Goal: Task Accomplishment & Management: Manage account settings

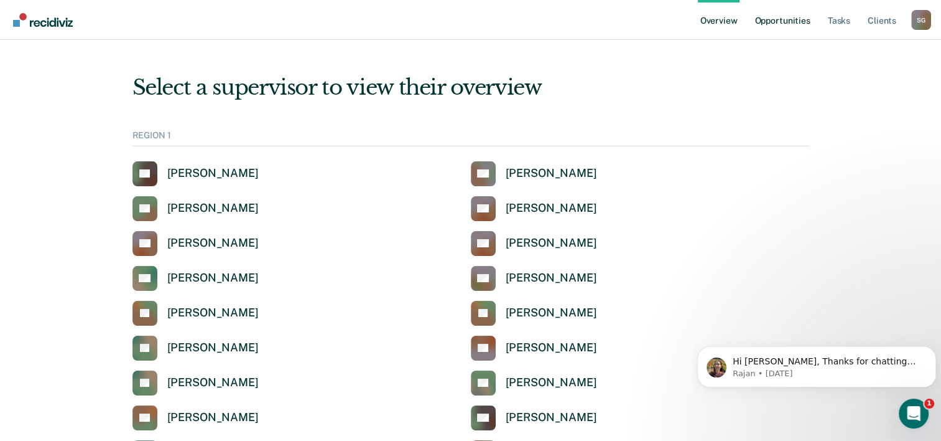
click at [782, 17] on link "Opportunities" at bounding box center [782, 20] width 60 height 40
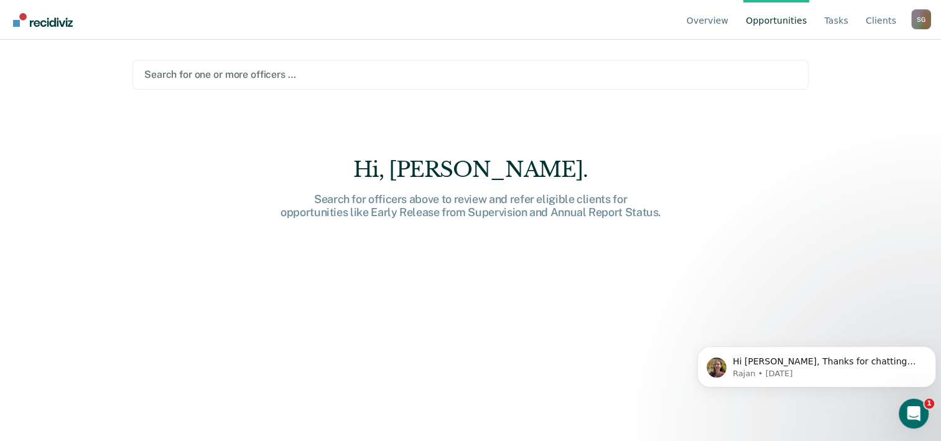
click at [228, 73] on div at bounding box center [470, 74] width 653 height 14
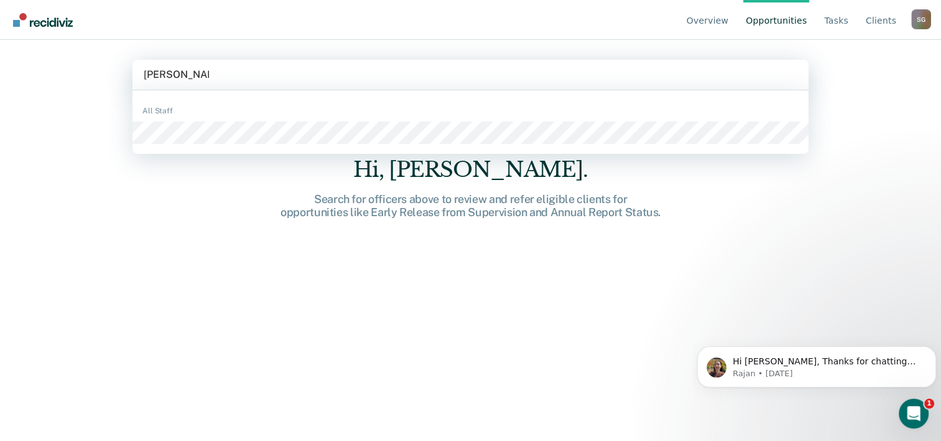
type input "devyn mcgrath"
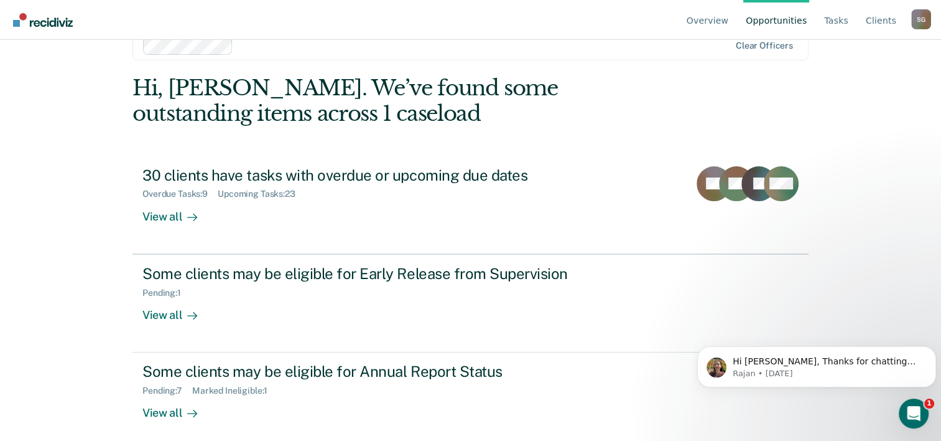
scroll to position [38, 0]
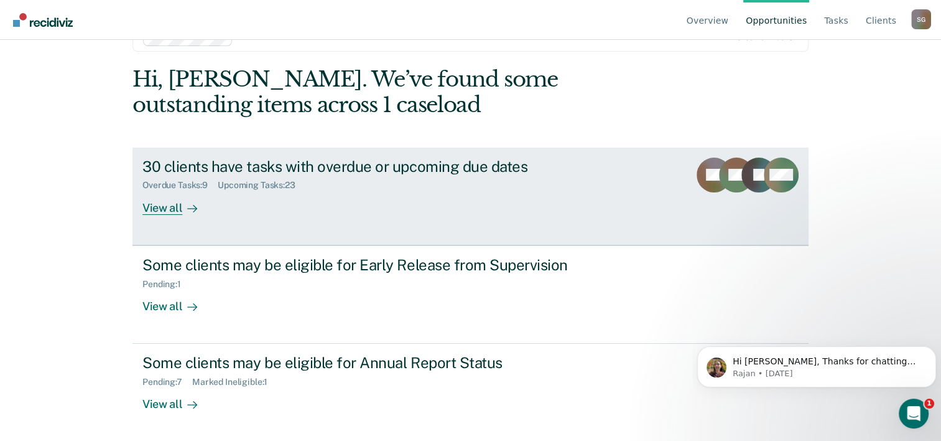
click at [394, 165] on div "30 clients have tasks with overdue or upcoming due dates" at bounding box center [360, 166] width 437 height 18
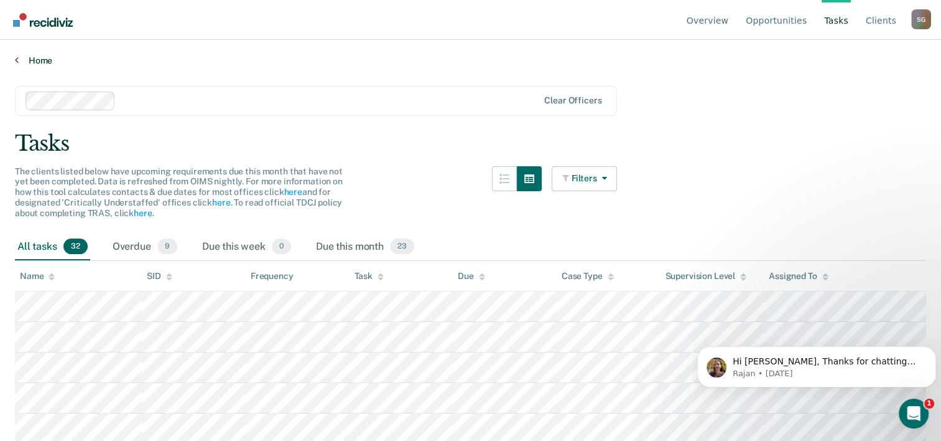
click at [45, 60] on link "Home" at bounding box center [471, 60] width 912 height 11
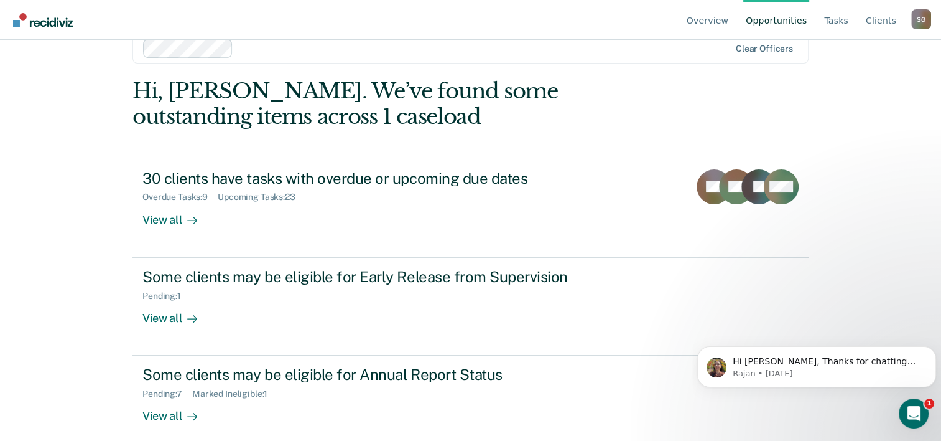
scroll to position [38, 0]
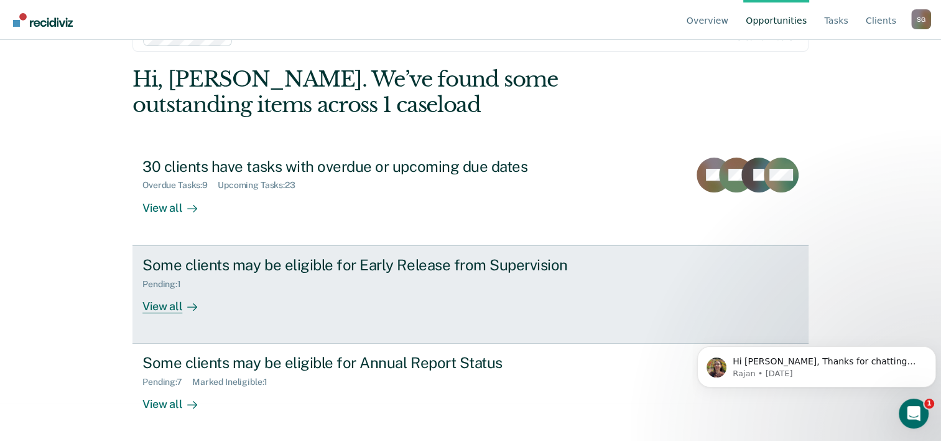
click at [314, 274] on div "Pending : 1" at bounding box center [360, 282] width 437 height 16
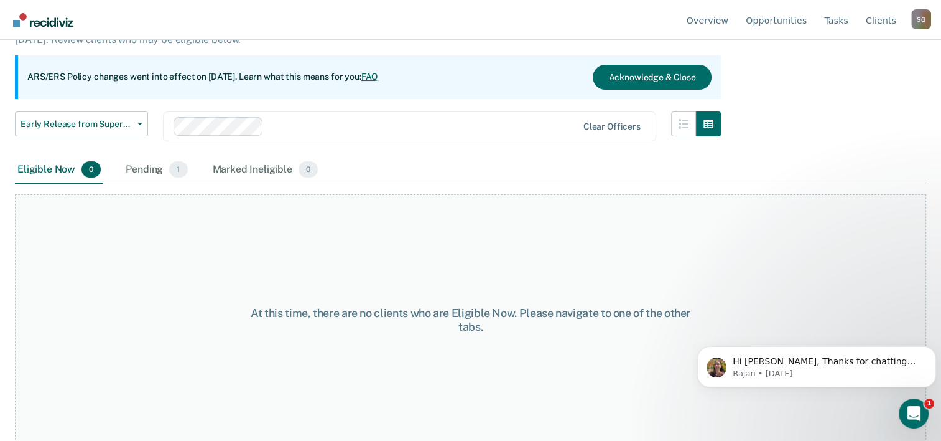
scroll to position [103, 0]
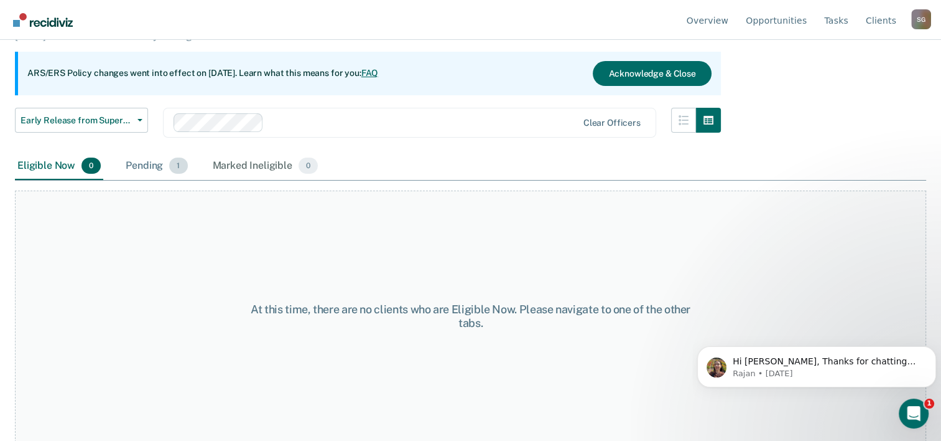
click at [180, 169] on span "1" at bounding box center [178, 165] width 18 height 16
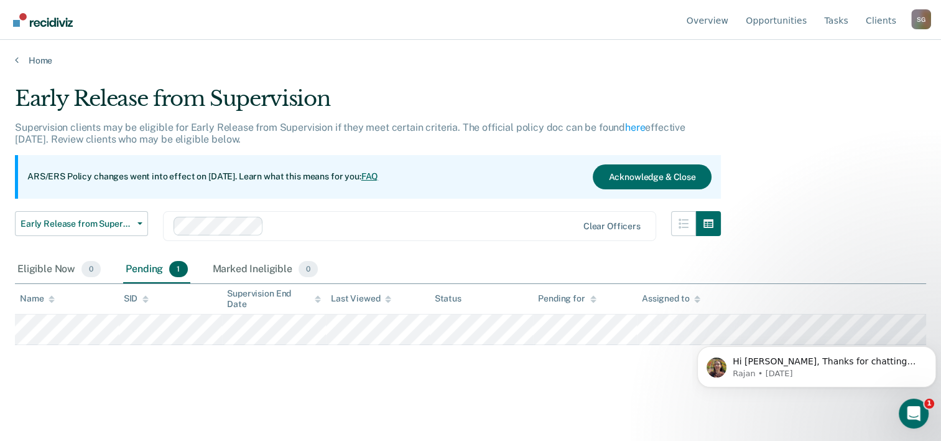
scroll to position [0, 0]
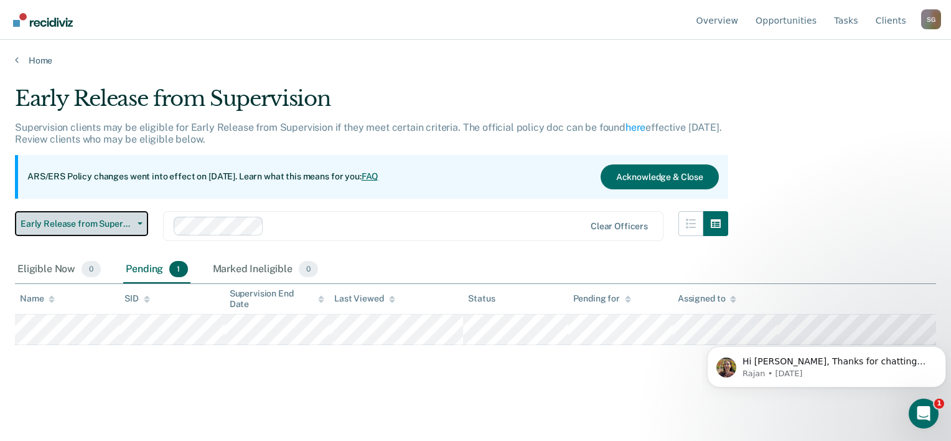
click at [138, 222] on icon "button" at bounding box center [140, 223] width 5 height 2
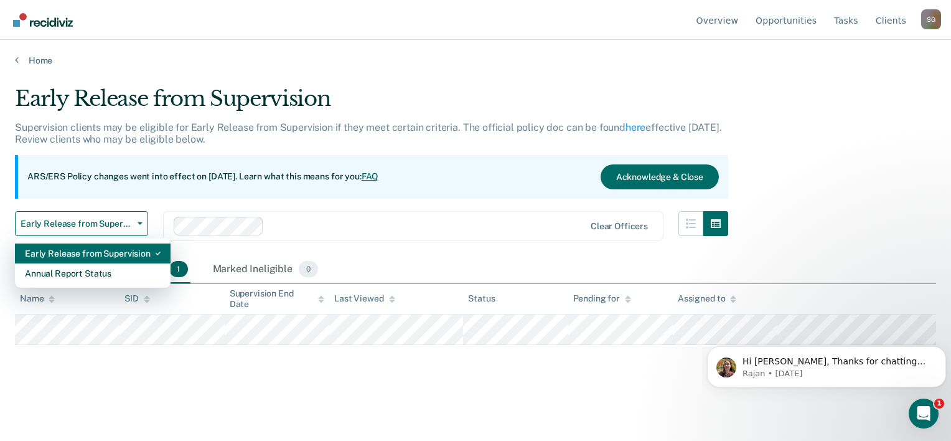
click at [122, 255] on div "Early Release from Supervision" at bounding box center [93, 253] width 136 height 20
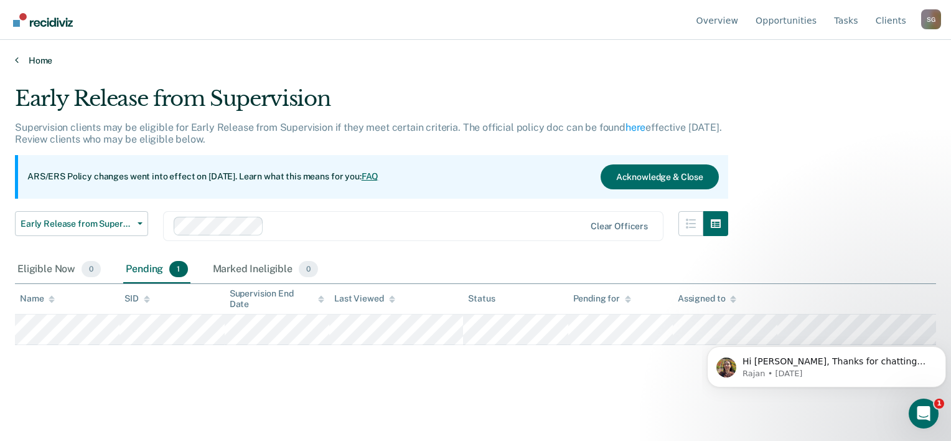
click at [45, 61] on link "Home" at bounding box center [475, 60] width 921 height 11
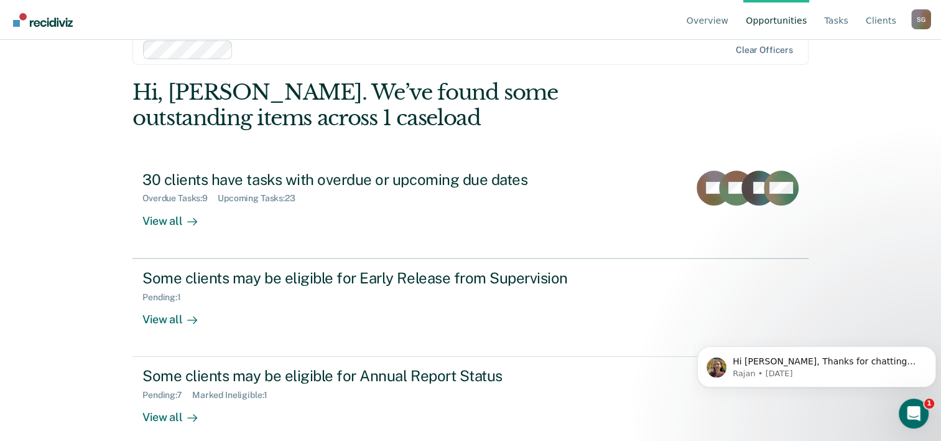
scroll to position [38, 0]
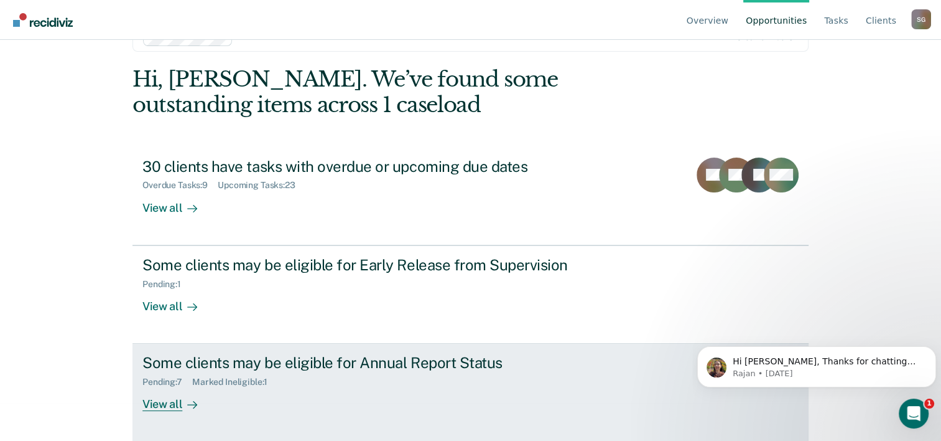
click at [369, 360] on div "Some clients may be eligible for Annual Report Status" at bounding box center [360, 362] width 437 height 18
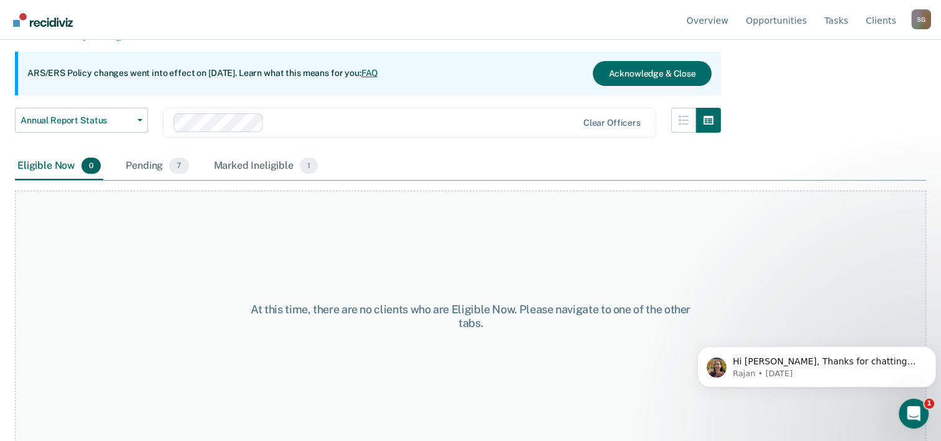
scroll to position [41, 0]
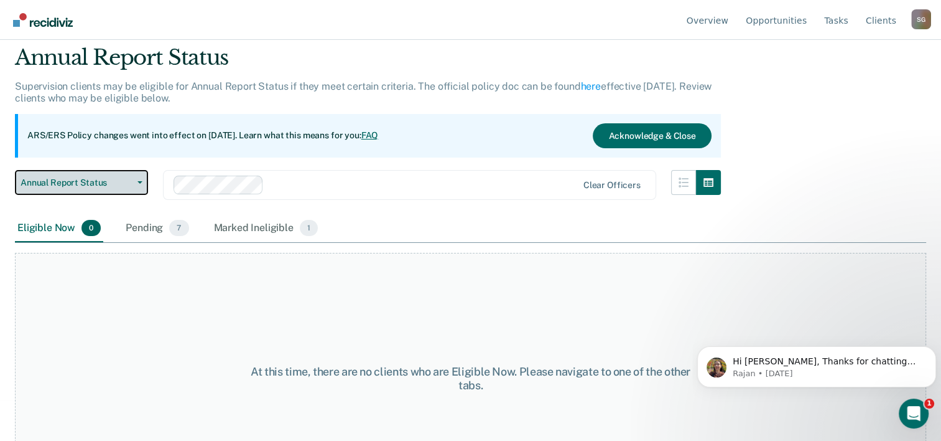
click at [123, 178] on span "Annual Report Status" at bounding box center [77, 182] width 112 height 11
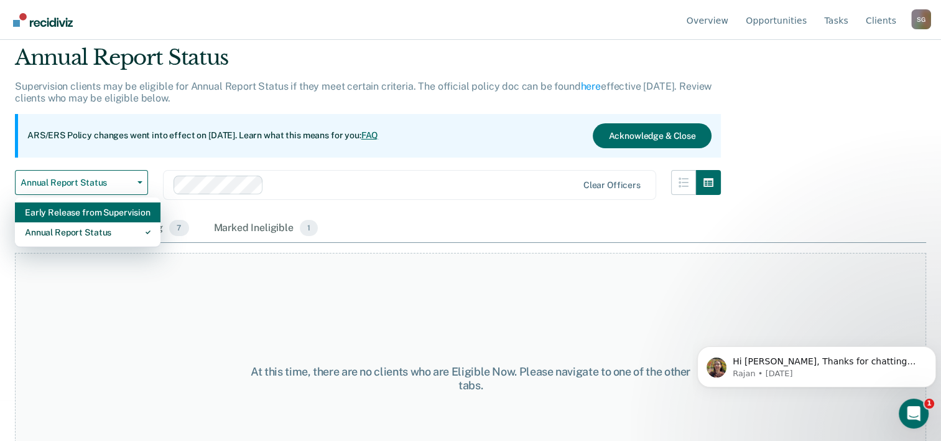
click at [109, 212] on div "Early Release from Supervision" at bounding box center [88, 212] width 126 height 20
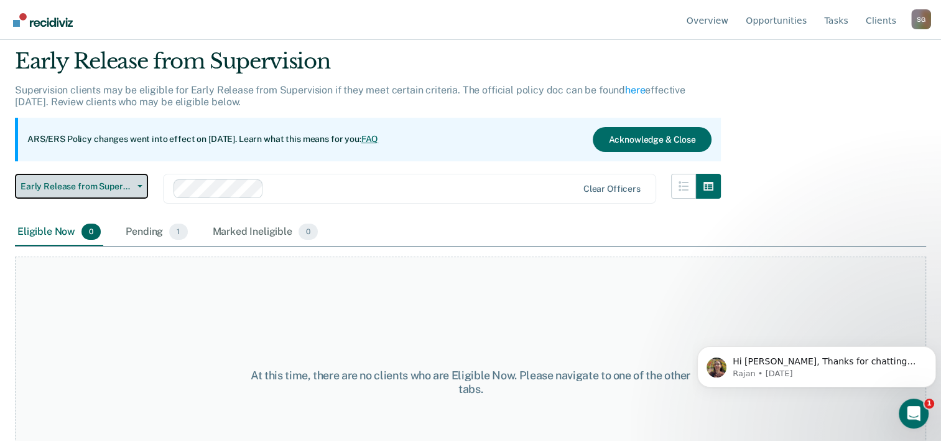
scroll to position [103, 0]
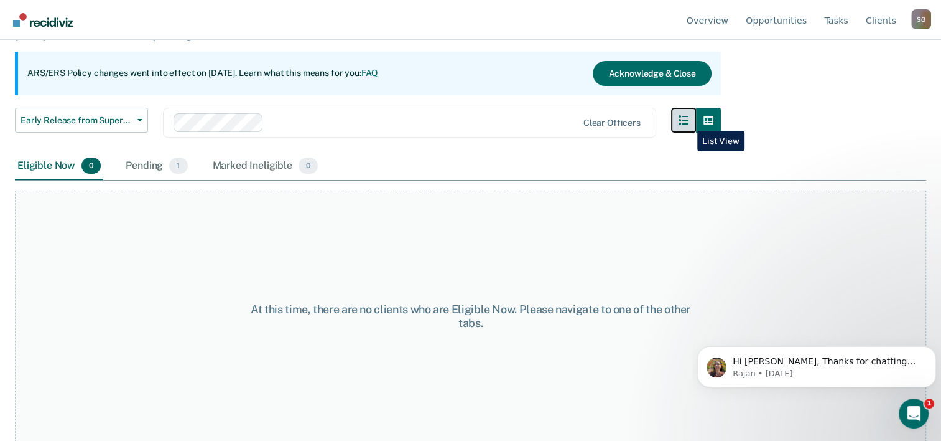
click at [688, 121] on icon "button" at bounding box center [684, 120] width 10 height 10
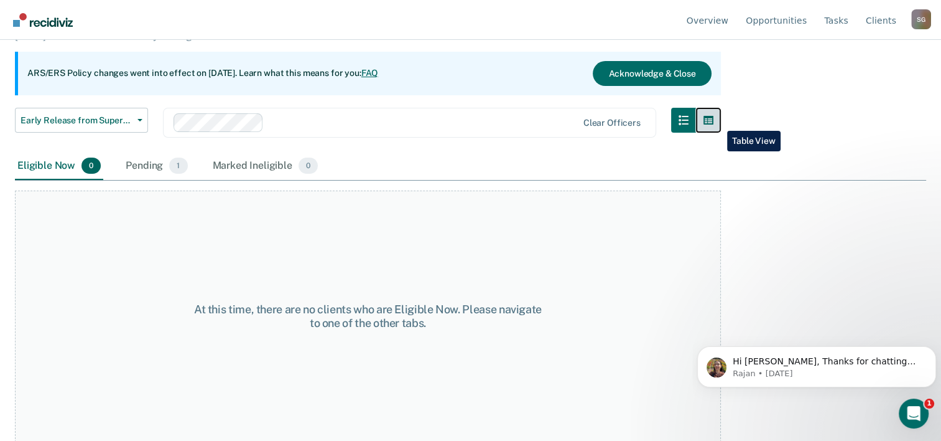
click at [714, 121] on icon "button" at bounding box center [709, 120] width 10 height 10
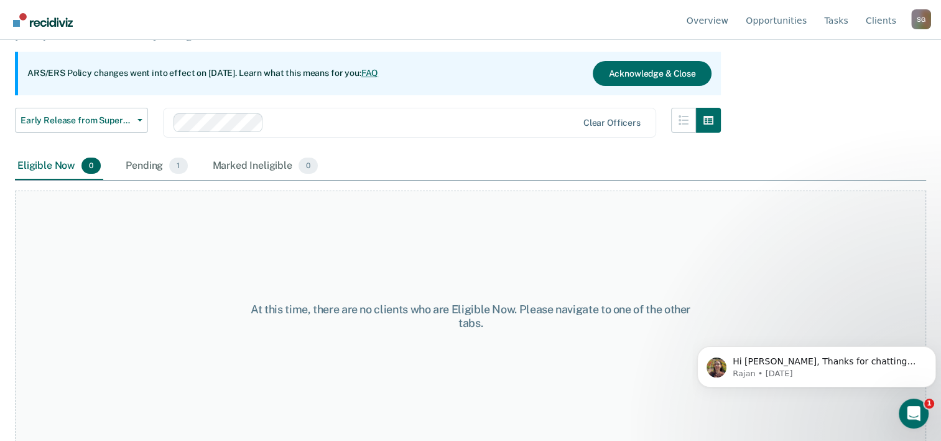
scroll to position [100, 0]
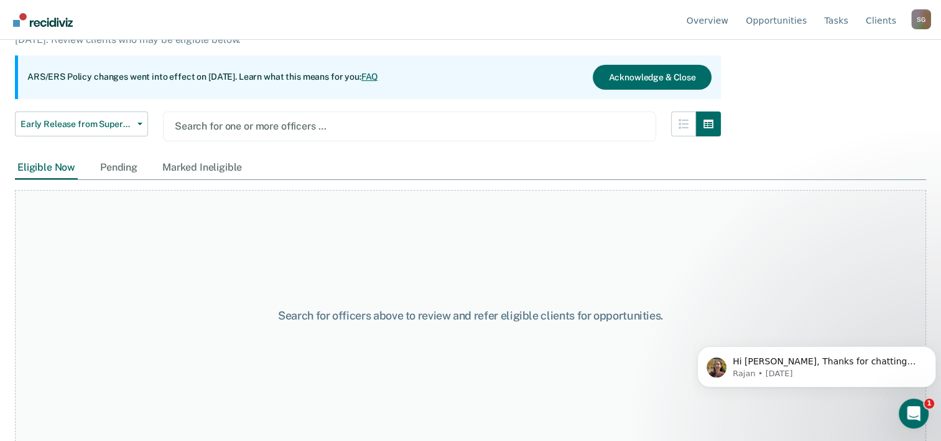
click at [54, 169] on div "Eligible Now" at bounding box center [46, 167] width 63 height 23
click at [110, 169] on div "Pending" at bounding box center [119, 167] width 42 height 23
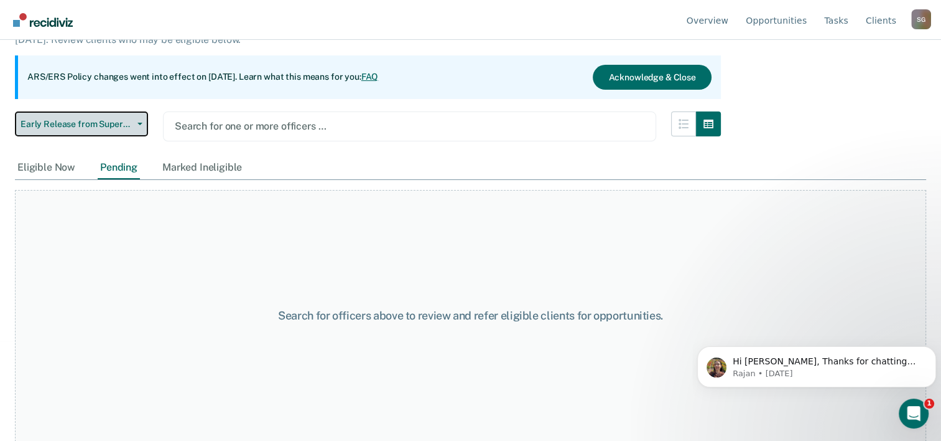
click at [134, 126] on button "Early Release from Supervision" at bounding box center [81, 123] width 133 height 25
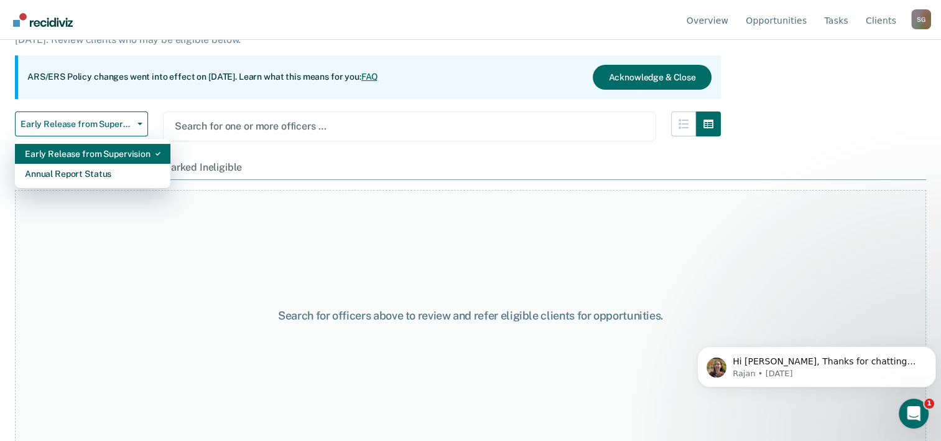
click at [137, 151] on div "Early Release from Supervision" at bounding box center [93, 154] width 136 height 20
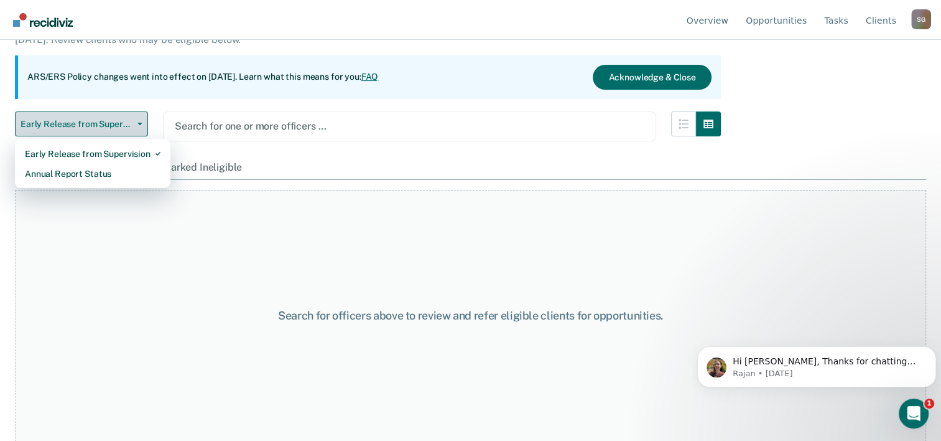
scroll to position [0, 0]
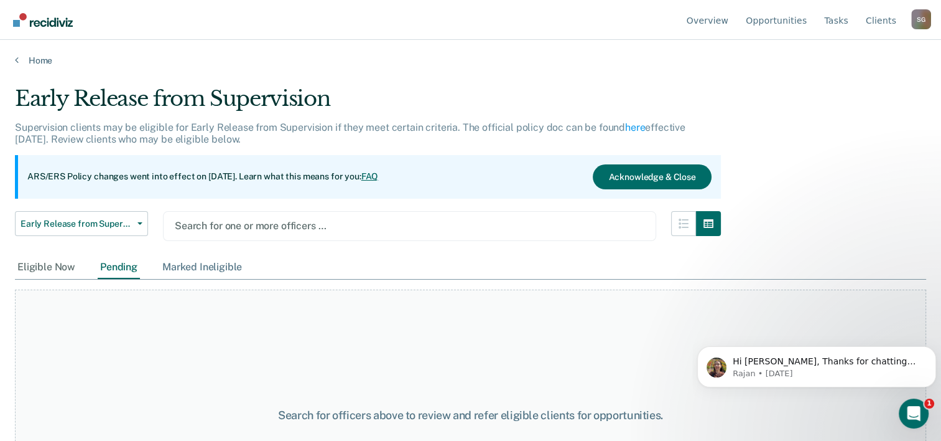
click at [204, 271] on div "Marked Ineligible" at bounding box center [202, 267] width 85 height 23
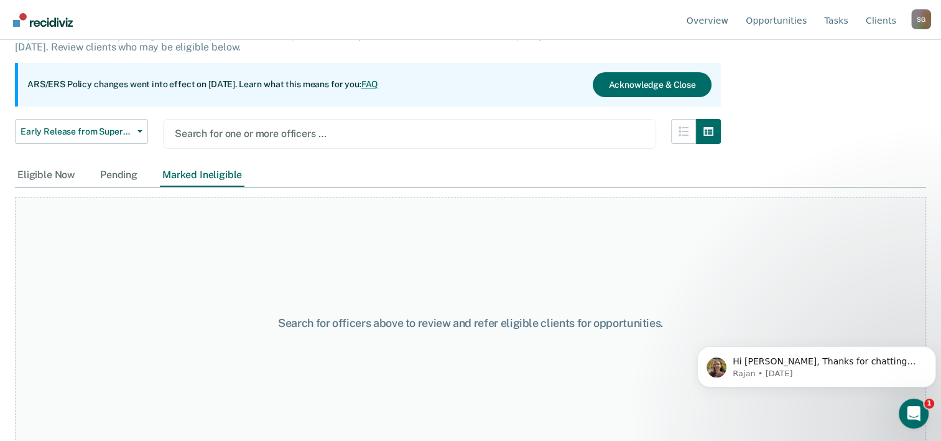
scroll to position [100, 0]
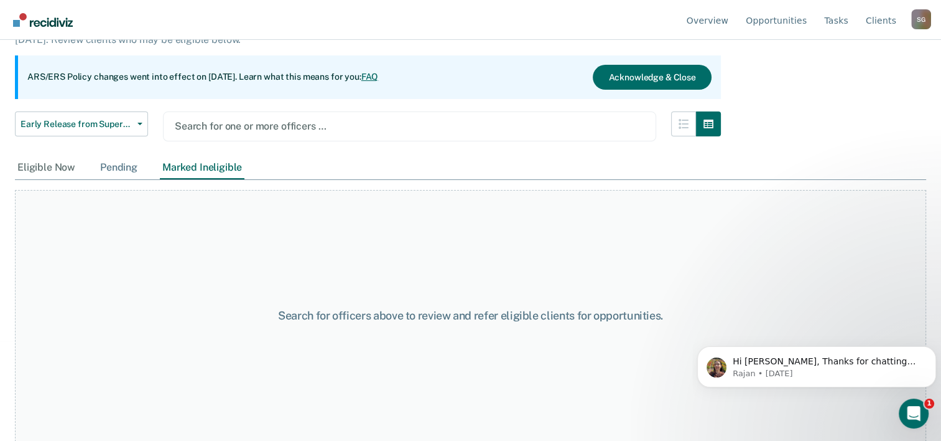
click at [124, 165] on div "Pending" at bounding box center [119, 167] width 42 height 23
click at [67, 169] on div "Eligible Now" at bounding box center [46, 167] width 63 height 23
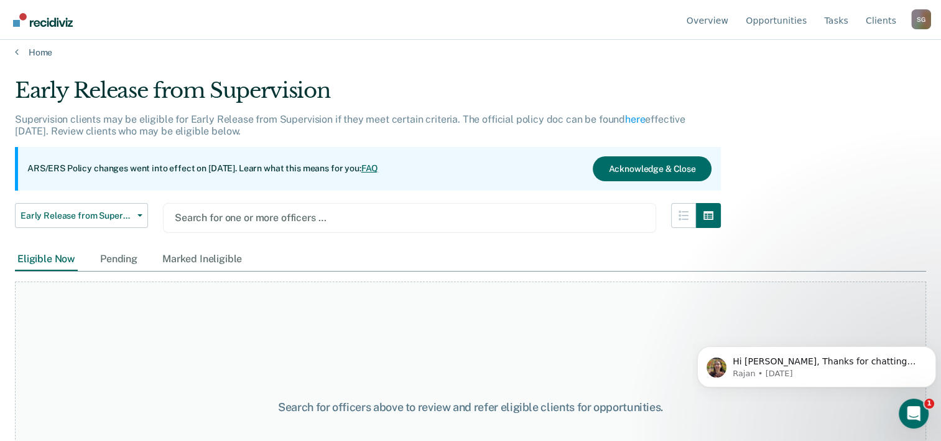
scroll to position [0, 0]
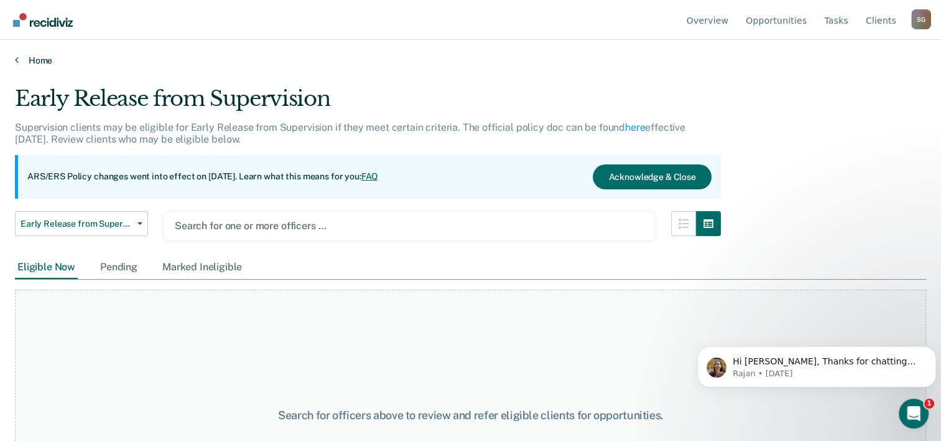
click at [22, 60] on link "Home" at bounding box center [471, 60] width 912 height 11
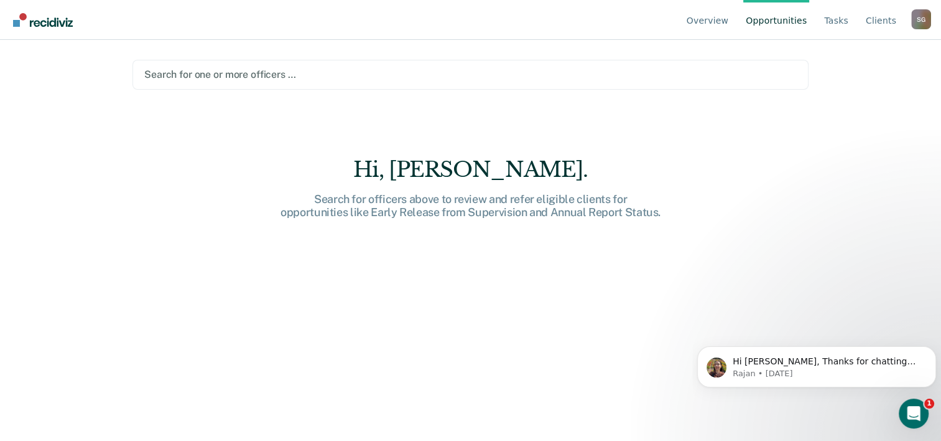
click at [246, 72] on div at bounding box center [470, 74] width 653 height 14
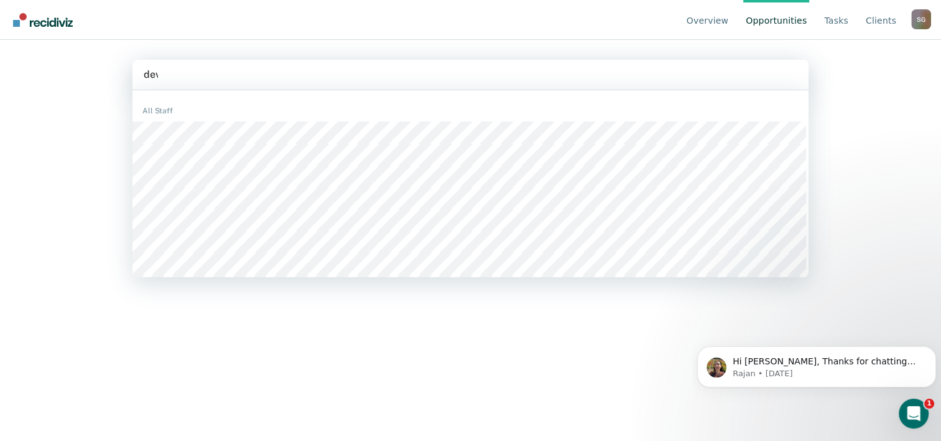
type input "devy"
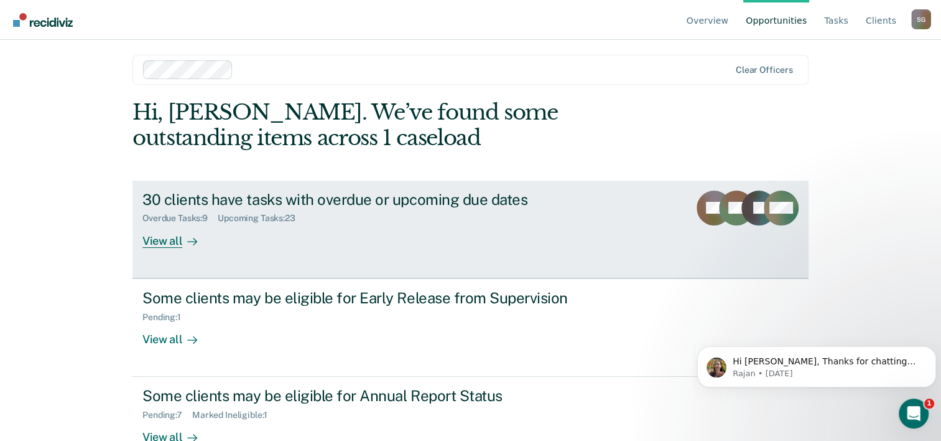
scroll to position [38, 0]
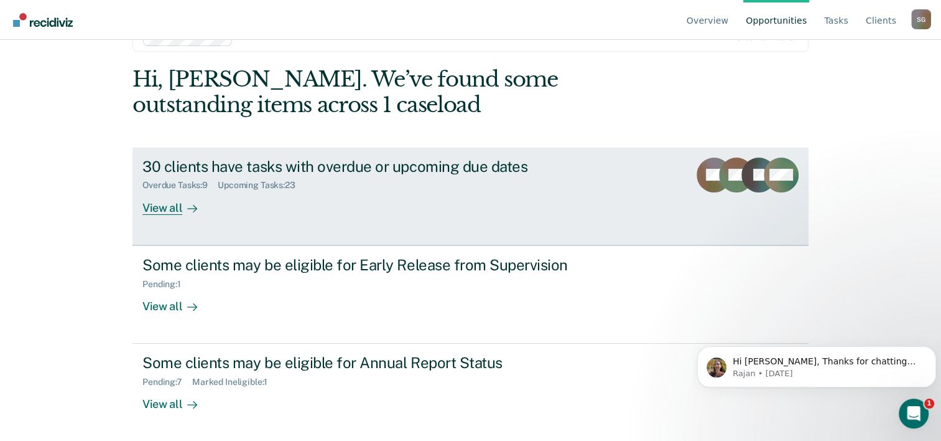
click at [220, 180] on div "Upcoming Tasks : 23" at bounding box center [262, 185] width 88 height 11
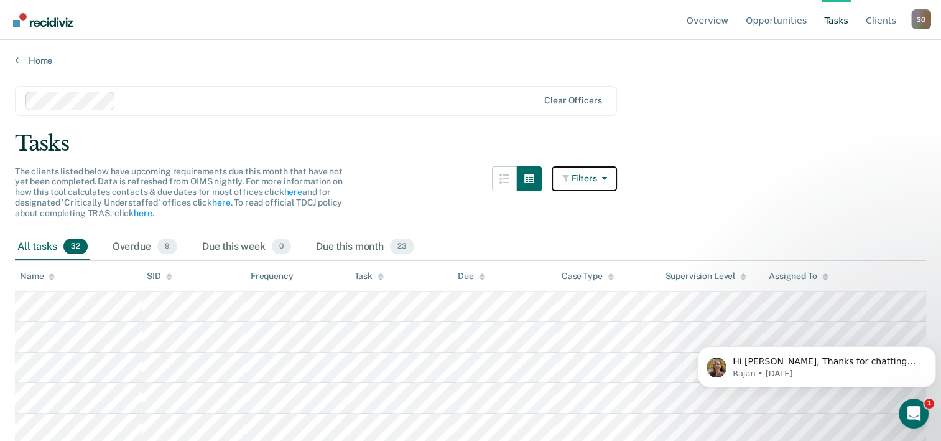
click at [592, 179] on button "Filters" at bounding box center [585, 178] width 66 height 25
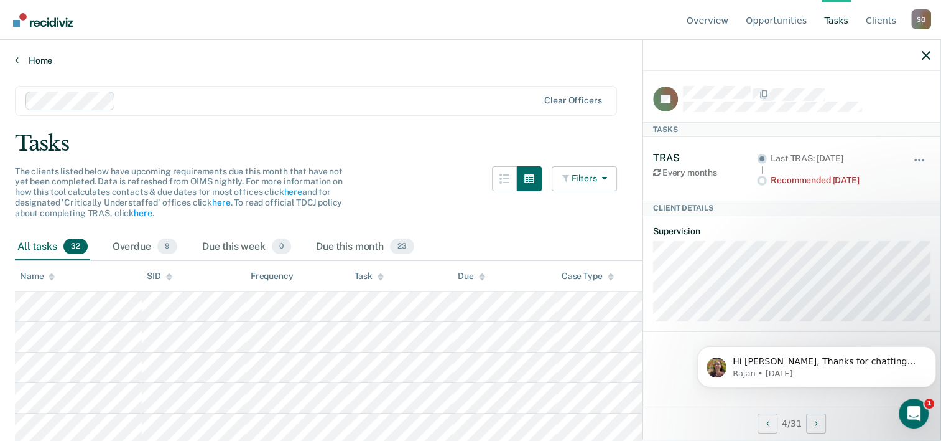
click at [36, 60] on link "Home" at bounding box center [471, 60] width 912 height 11
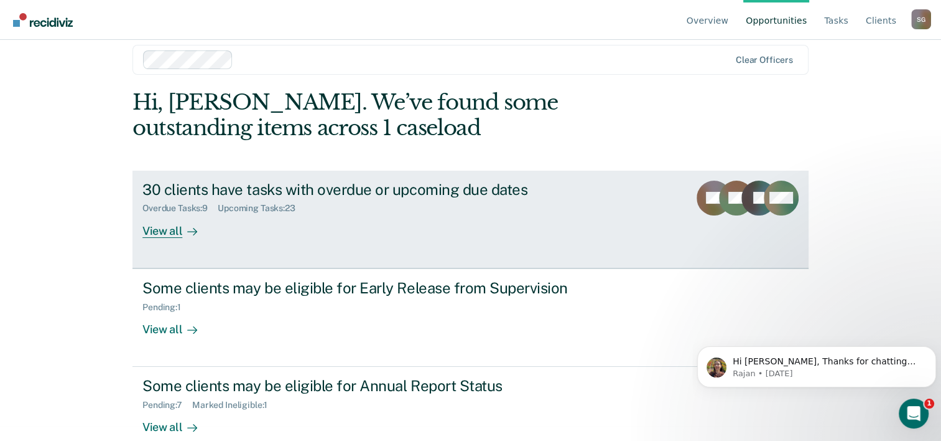
scroll to position [38, 0]
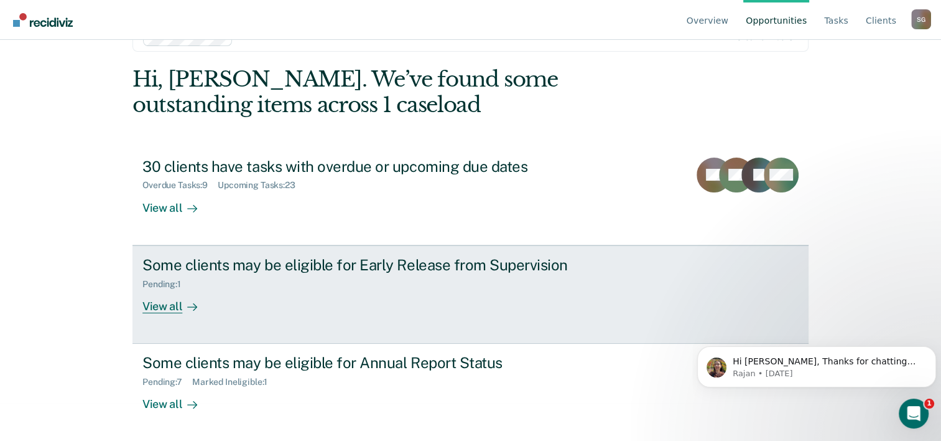
click at [363, 261] on div "Some clients may be eligible for Early Release from Supervision" at bounding box center [360, 265] width 437 height 18
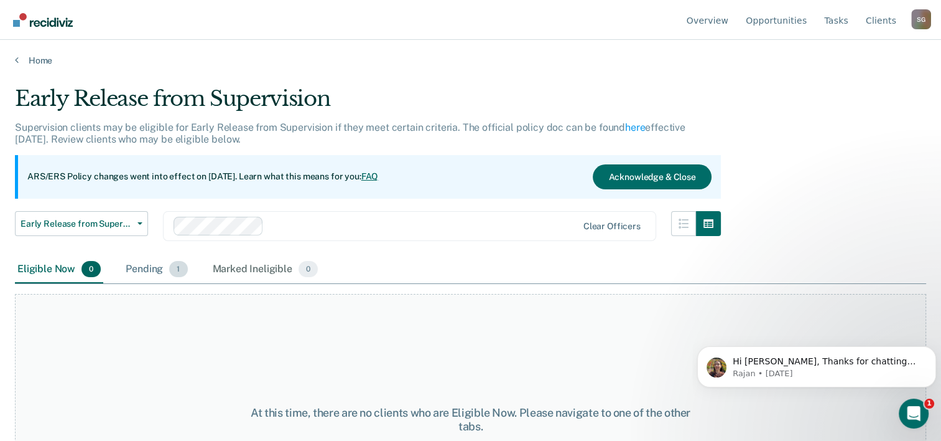
click at [166, 270] on div "Pending 1" at bounding box center [156, 269] width 67 height 27
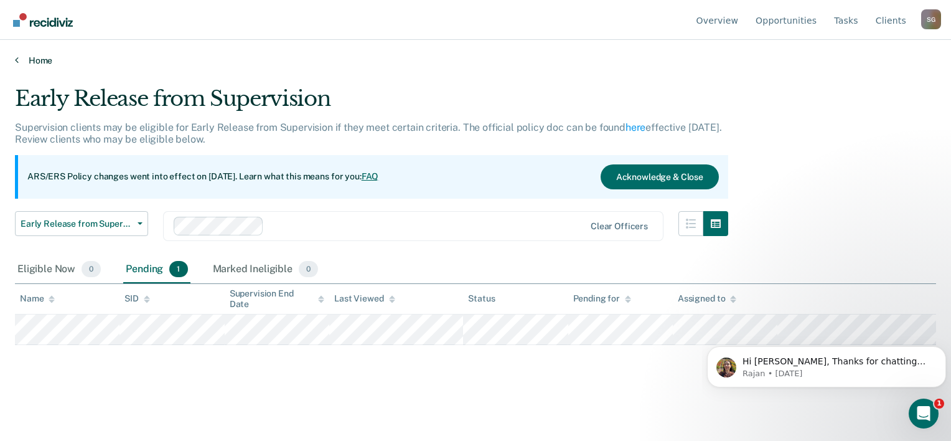
click at [40, 63] on link "Home" at bounding box center [475, 60] width 921 height 11
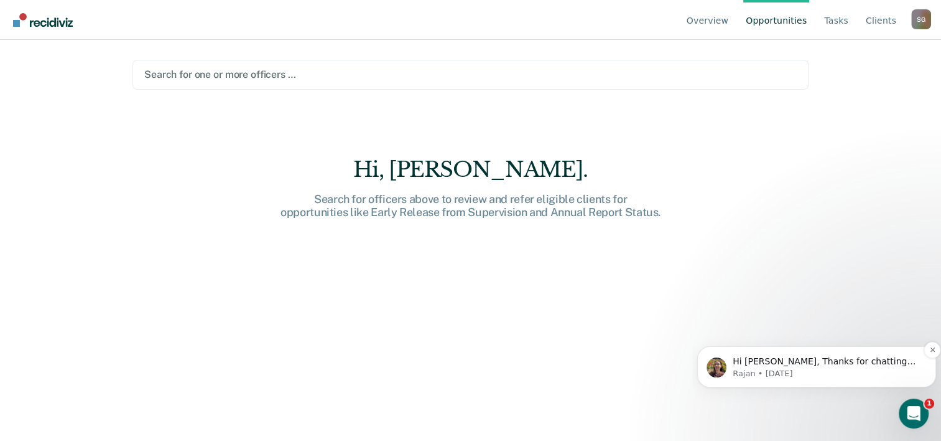
click at [829, 368] on p "Rajan • 3d ago" at bounding box center [827, 373] width 188 height 11
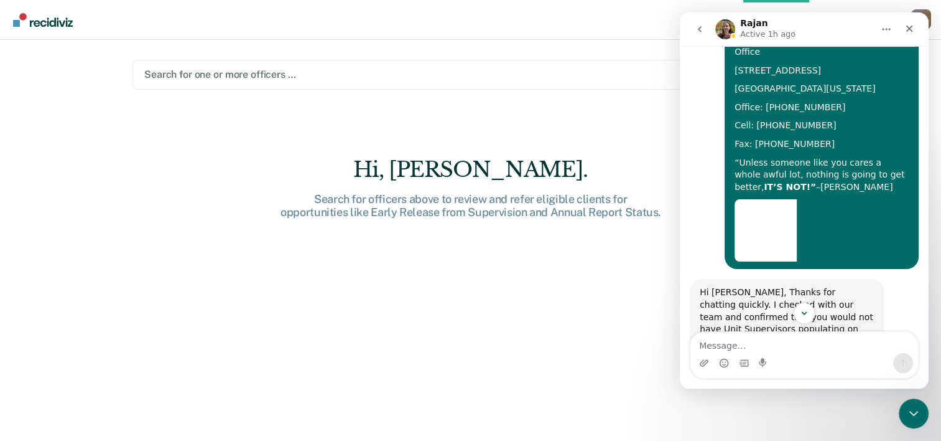
scroll to position [2674, 0]
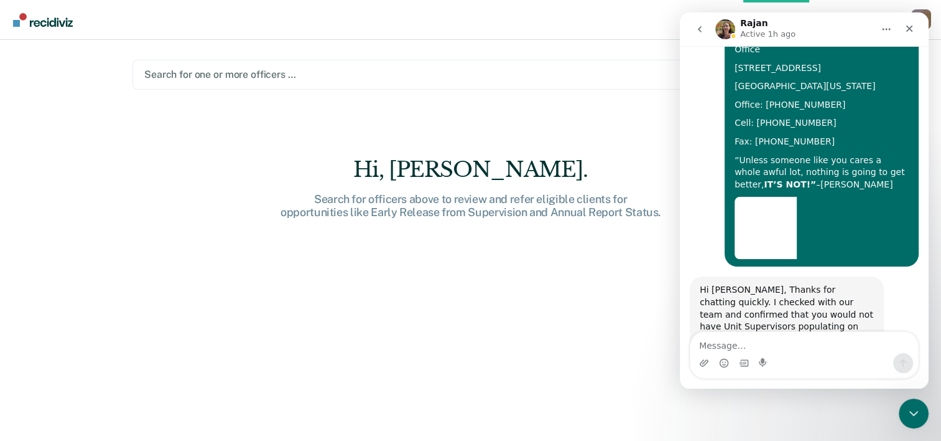
click at [785, 344] on textarea "Message…" at bounding box center [805, 342] width 228 height 21
type textarea "Thank you"
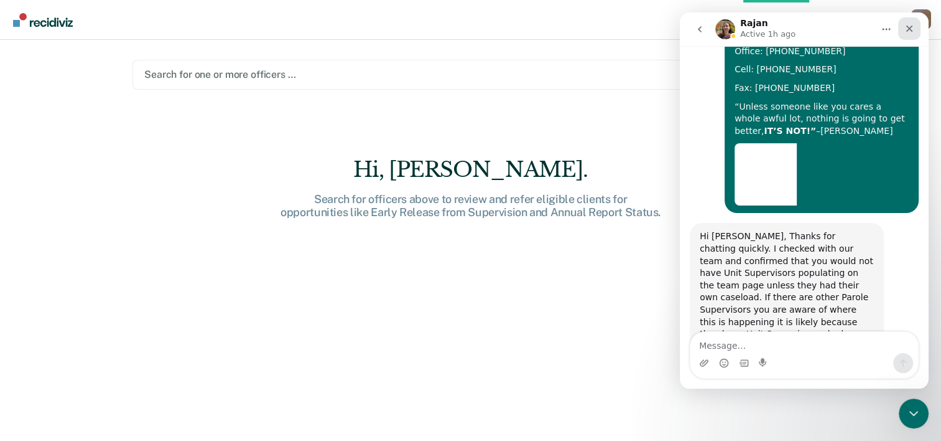
click at [914, 28] on icon "Close" at bounding box center [910, 29] width 10 height 10
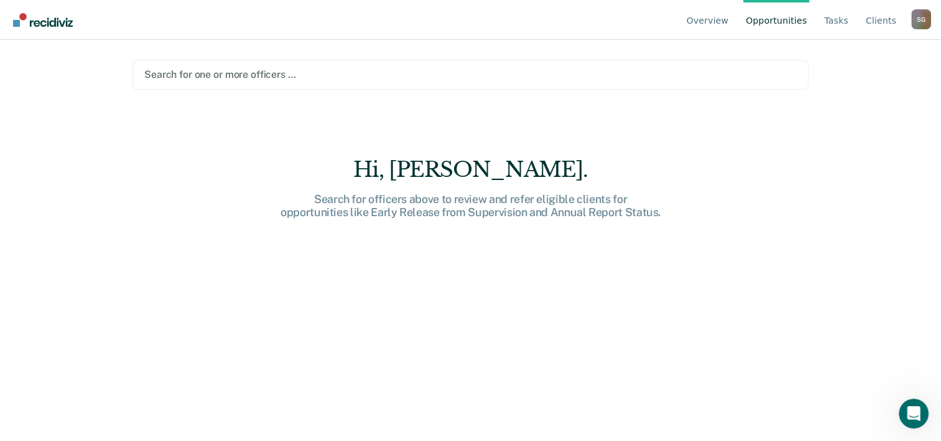
click at [283, 77] on div at bounding box center [470, 74] width 653 height 14
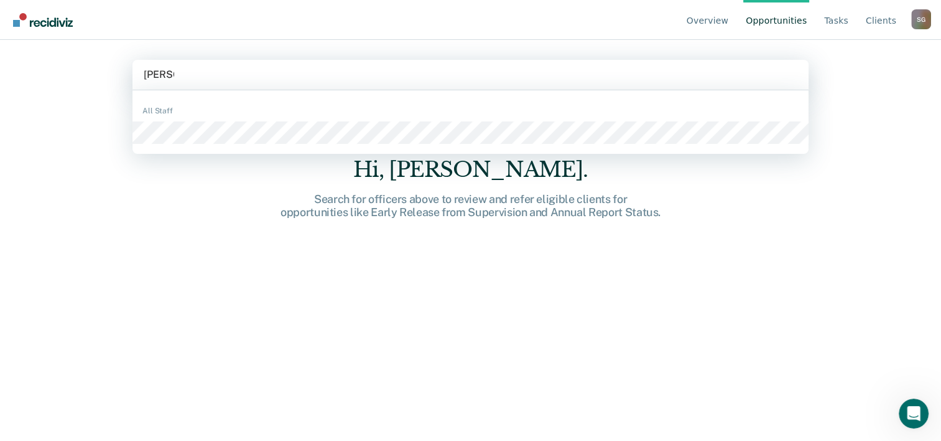
type input "antoine"
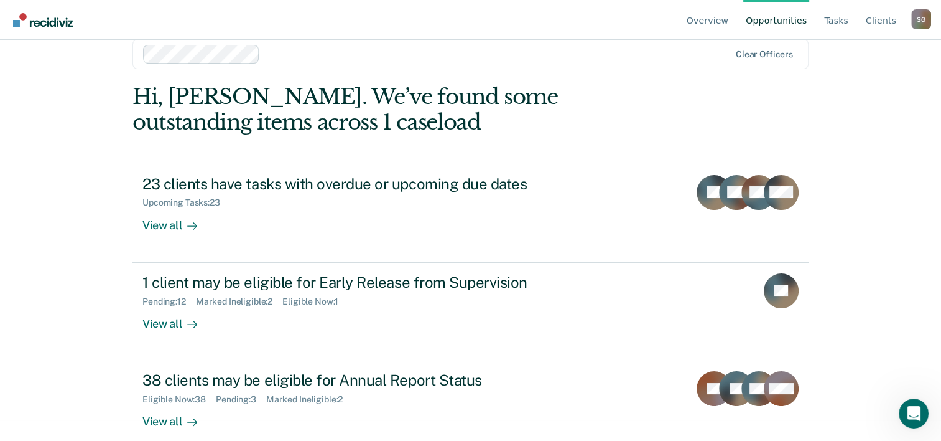
scroll to position [38, 0]
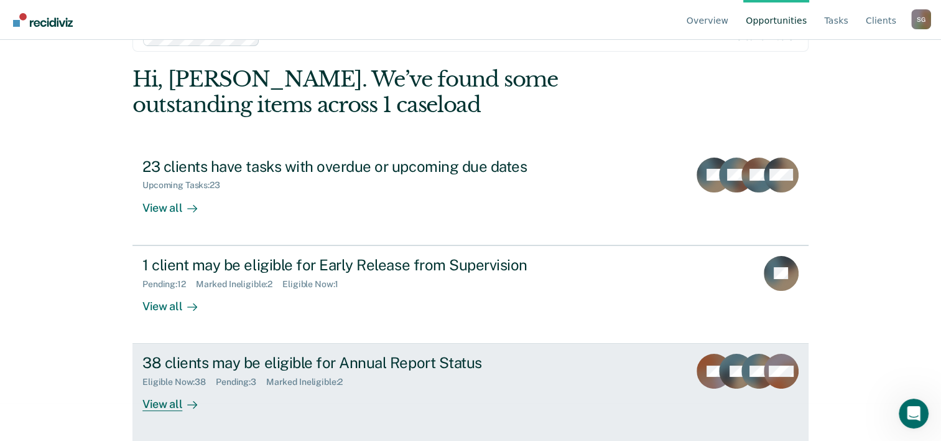
click at [368, 370] on div "38 clients may be eligible for Annual Report Status" at bounding box center [360, 362] width 437 height 18
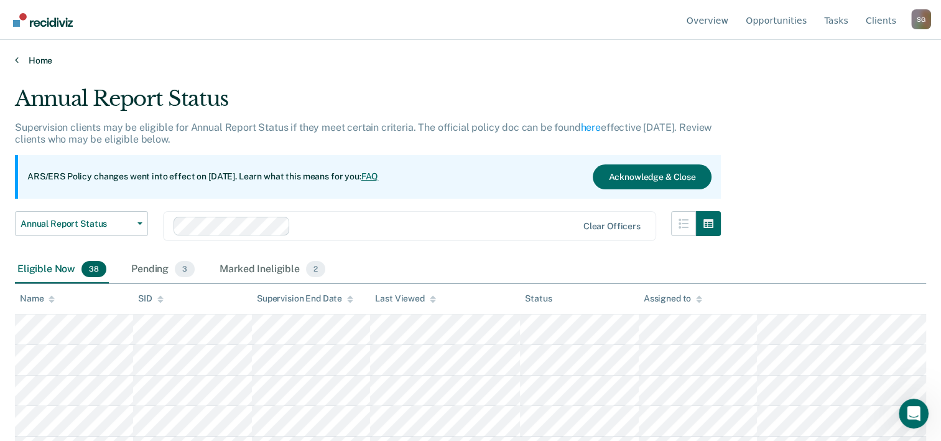
click at [45, 60] on link "Home" at bounding box center [471, 60] width 912 height 11
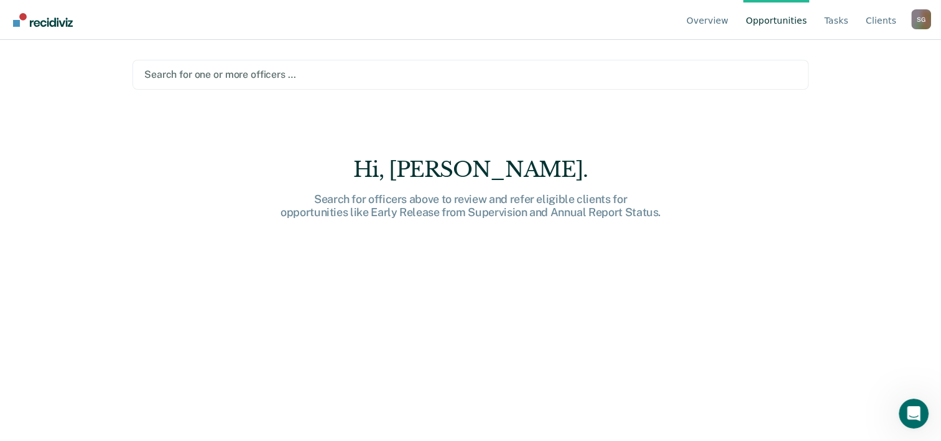
click at [207, 75] on div at bounding box center [470, 74] width 653 height 14
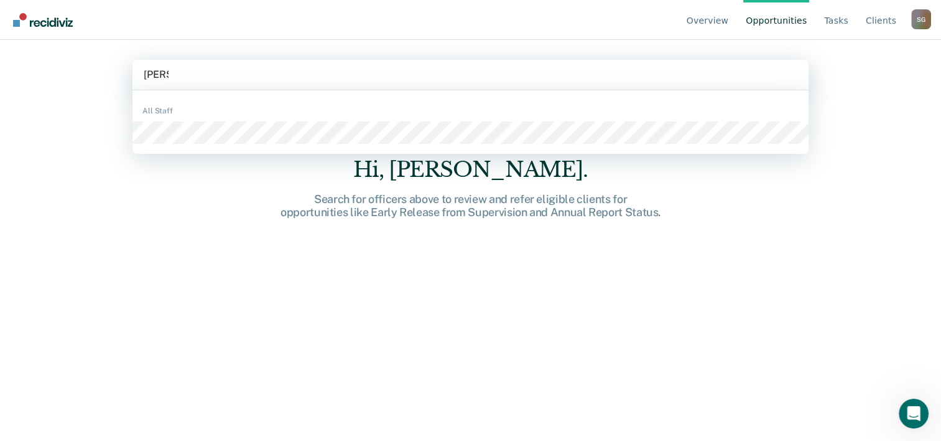
type input "antoin"
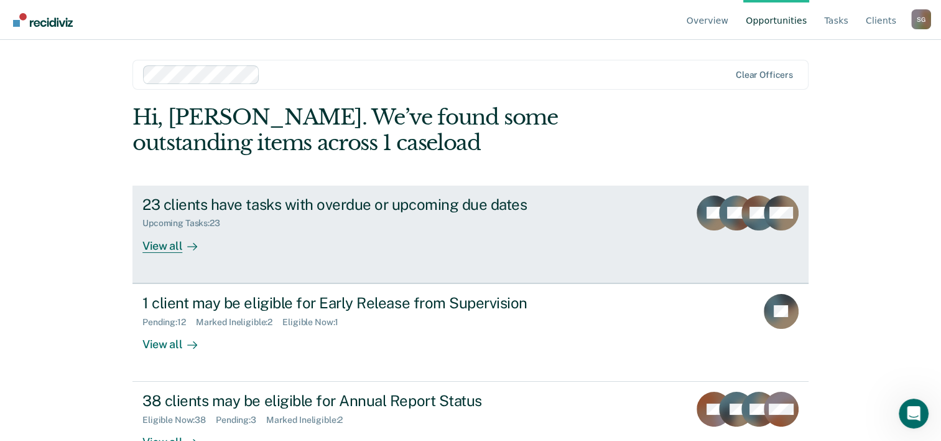
click at [373, 216] on div "Upcoming Tasks : 23" at bounding box center [360, 221] width 437 height 16
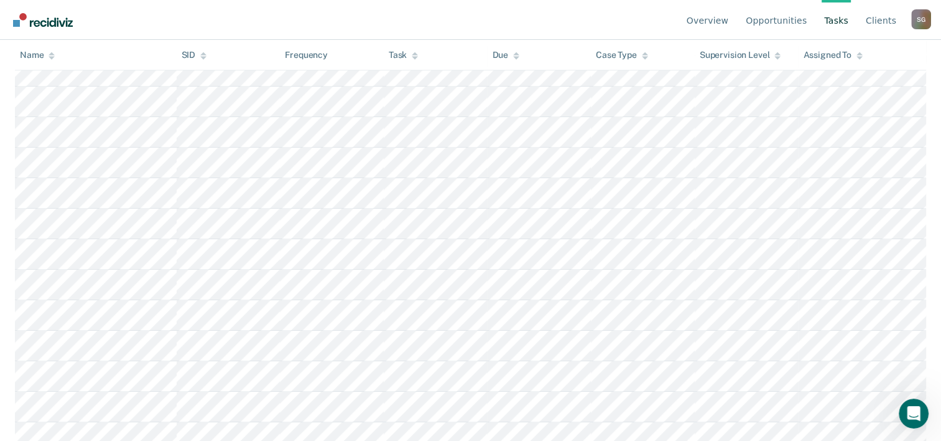
scroll to position [652, 0]
click at [906, 403] on div "Open Intercom Messenger" at bounding box center [912, 411] width 41 height 41
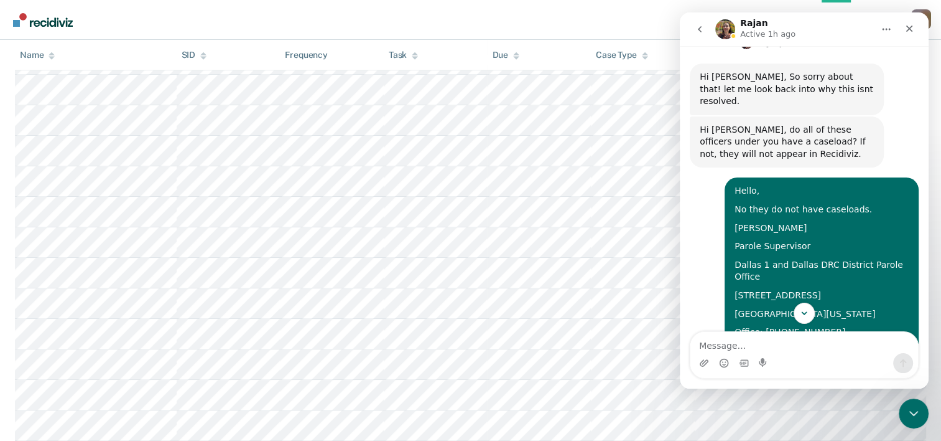
scroll to position [488, 0]
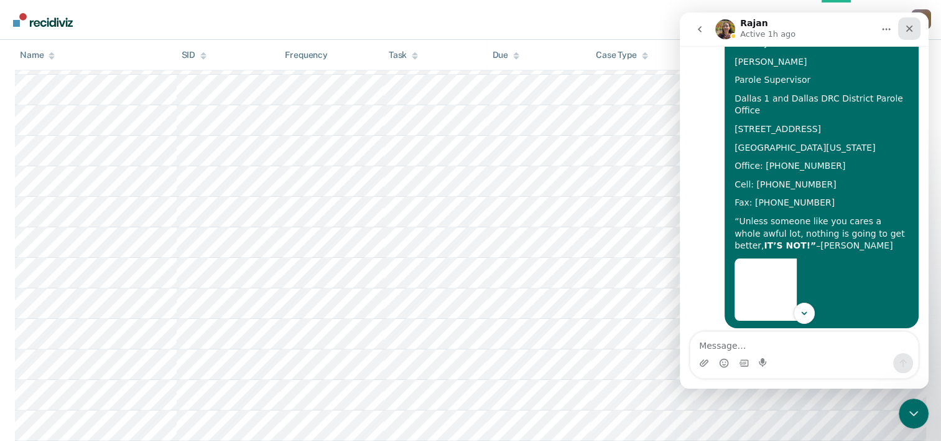
click at [916, 35] on div "Close" at bounding box center [909, 28] width 22 height 22
